Goal: Navigation & Orientation: Find specific page/section

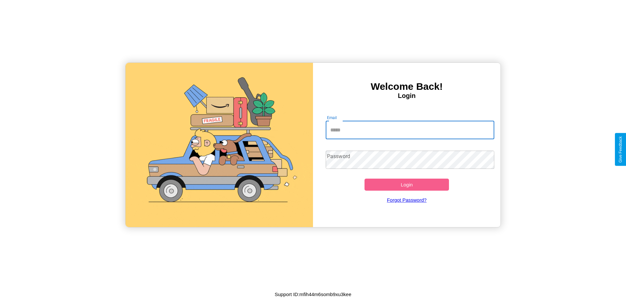
click at [410, 130] on input "Email" at bounding box center [410, 130] width 169 height 18
type input "**********"
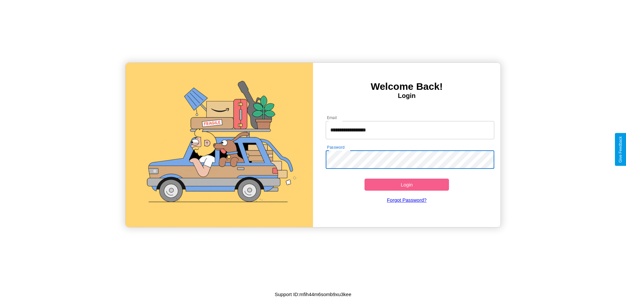
click at [406, 185] on button "Login" at bounding box center [406, 185] width 84 height 12
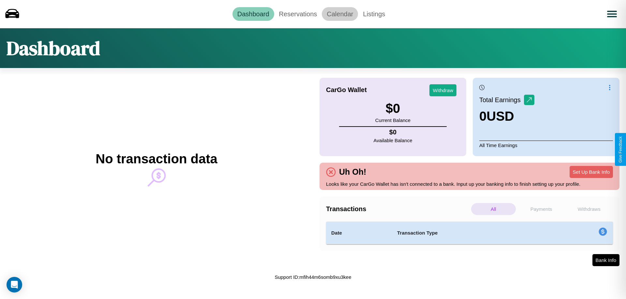
click at [340, 14] on link "Calendar" at bounding box center [340, 14] width 36 height 14
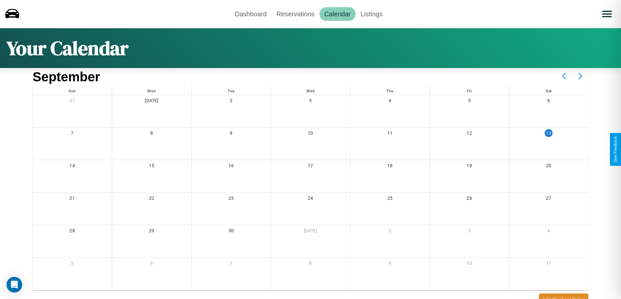
click at [580, 76] on icon at bounding box center [580, 76] width 16 height 16
click at [295, 14] on link "Reservations" at bounding box center [295, 14] width 48 height 14
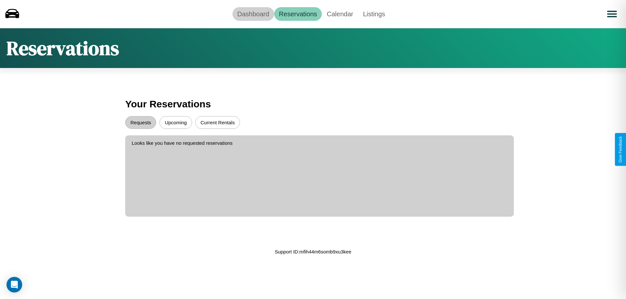
click at [253, 14] on link "Dashboard" at bounding box center [253, 14] width 42 height 14
